Goal: Task Accomplishment & Management: Manage account settings

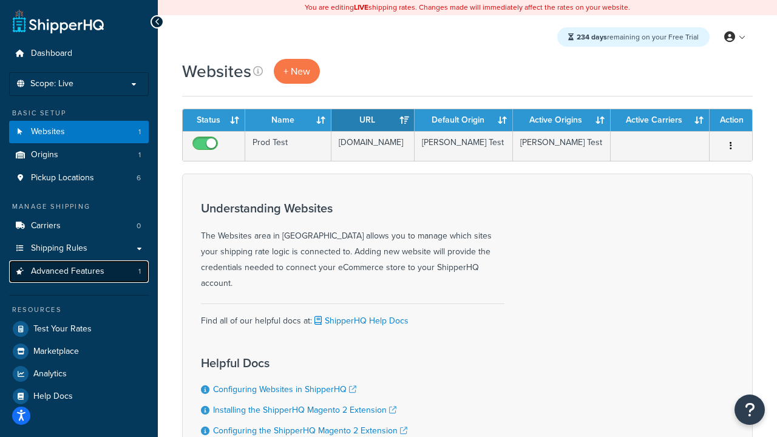
click at [105, 275] on link "Advanced Features 1" at bounding box center [79, 271] width 140 height 22
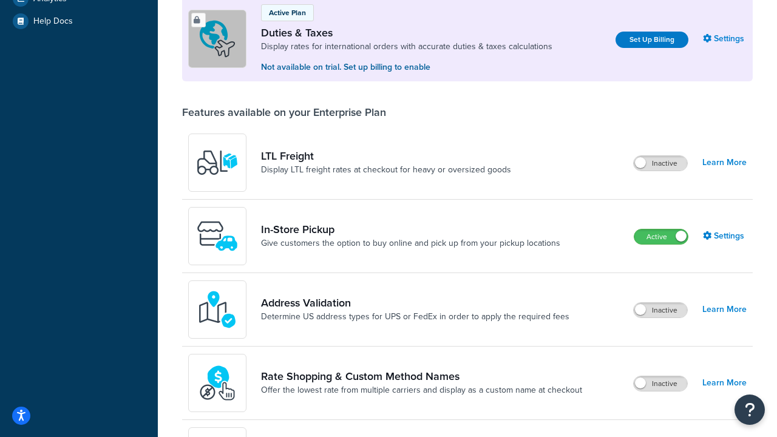
scroll to position [432, 0]
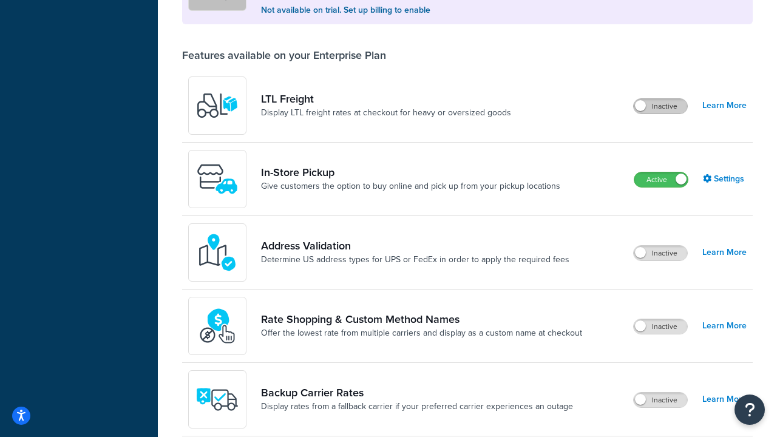
click at [652, 109] on label "Inactive" at bounding box center [659, 106] width 53 height 15
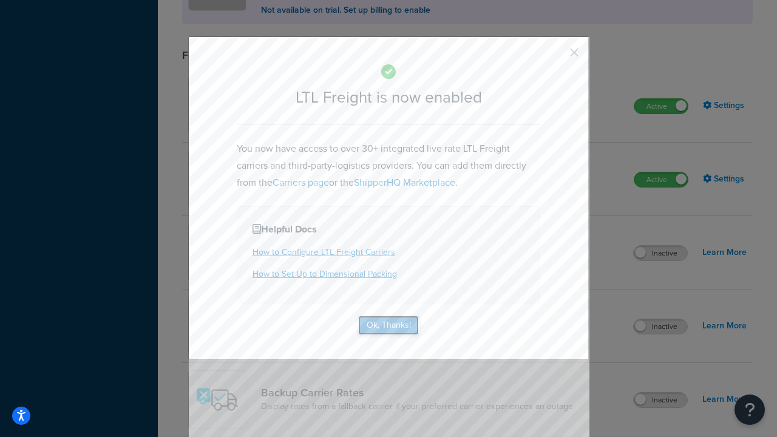
click at [394, 326] on button "Ok, Thanks!" at bounding box center [388, 324] width 61 height 19
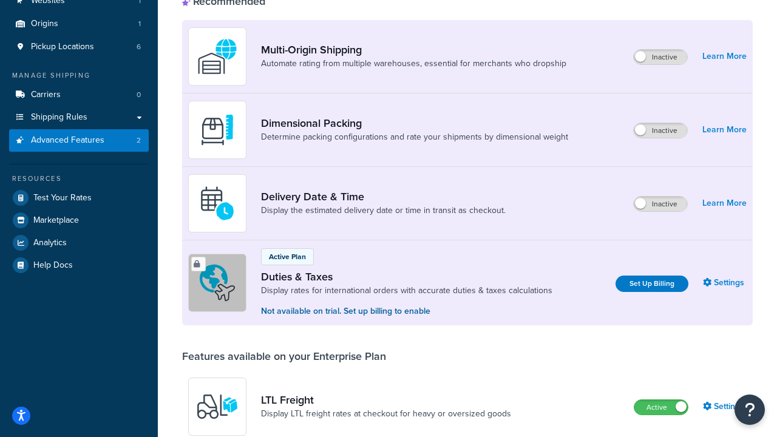
scroll to position [0, 0]
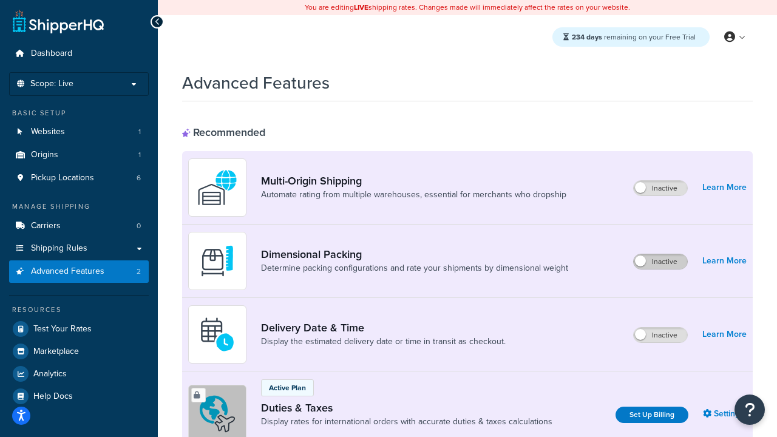
click at [659, 264] on label "Inactive" at bounding box center [659, 261] width 53 height 15
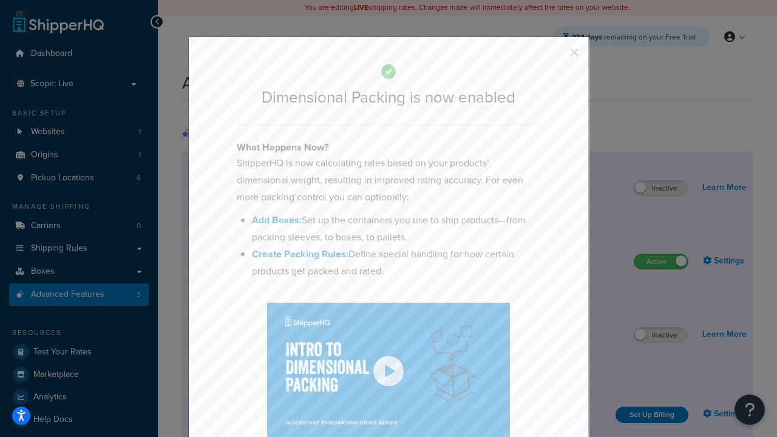
scroll to position [126, 0]
